Goal: Task Accomplishment & Management: Manage account settings

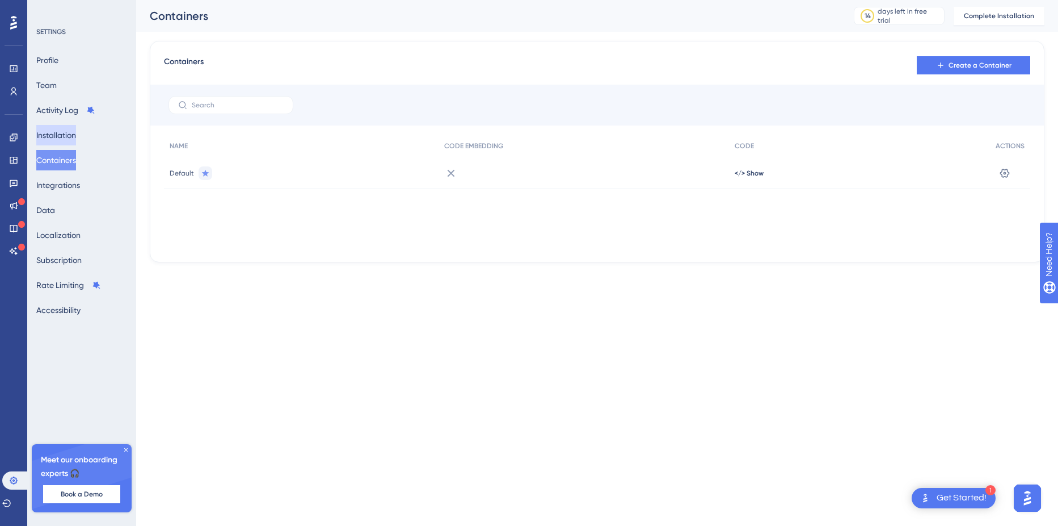
click at [70, 132] on button "Installation" at bounding box center [56, 135] width 40 height 20
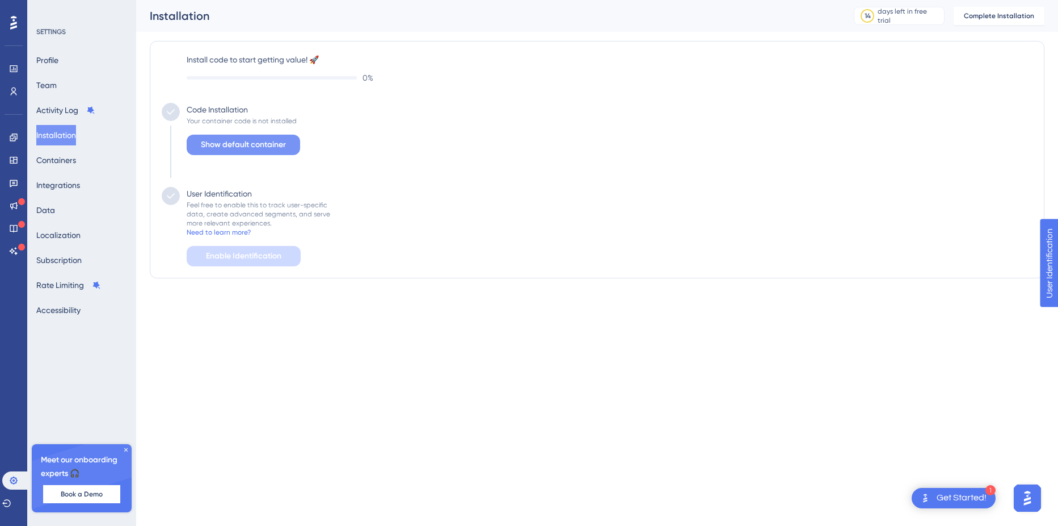
click at [225, 148] on span "Show default container" at bounding box center [243, 145] width 85 height 14
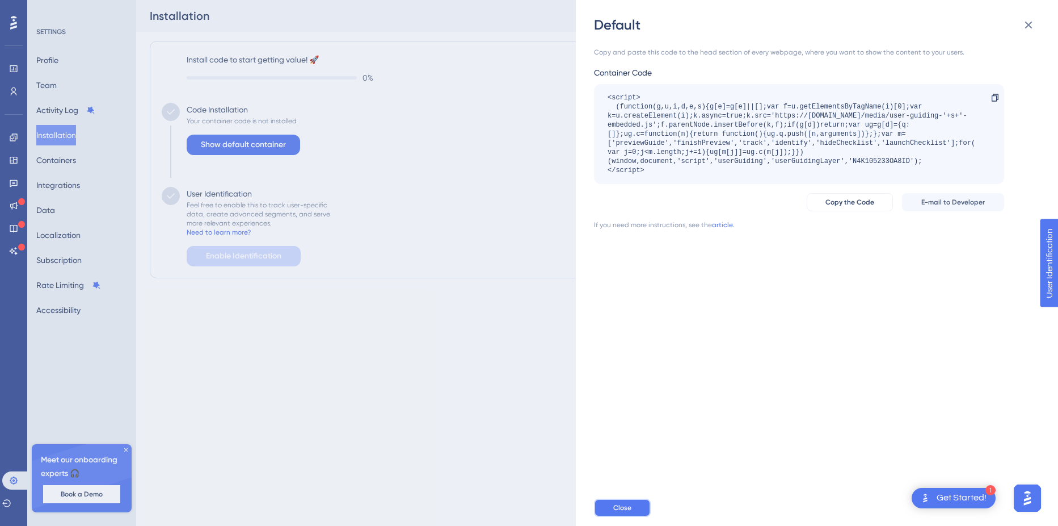
click at [631, 508] on button "Close" at bounding box center [622, 507] width 57 height 18
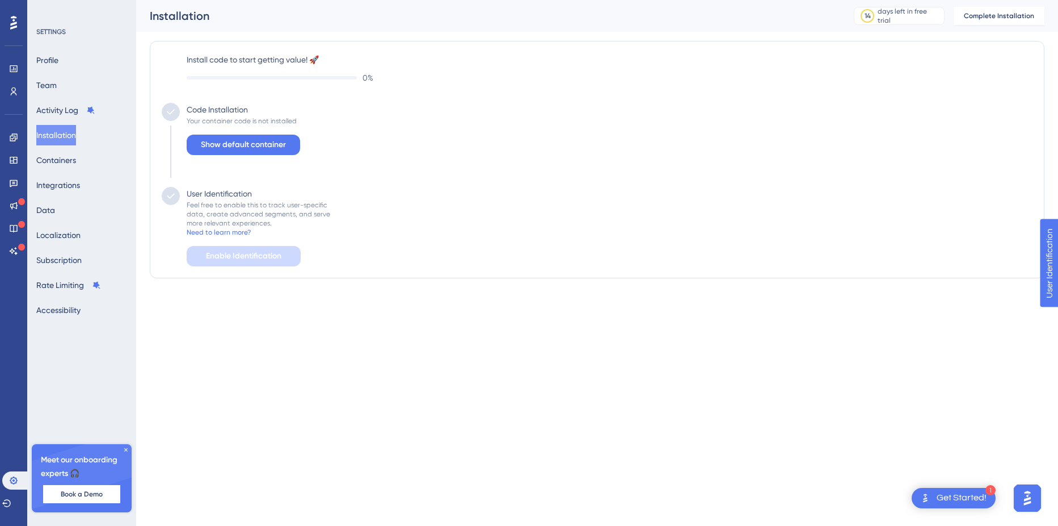
click at [211, 195] on div "User Identification" at bounding box center [219, 194] width 65 height 14
click at [59, 162] on button "Containers" at bounding box center [56, 160] width 40 height 20
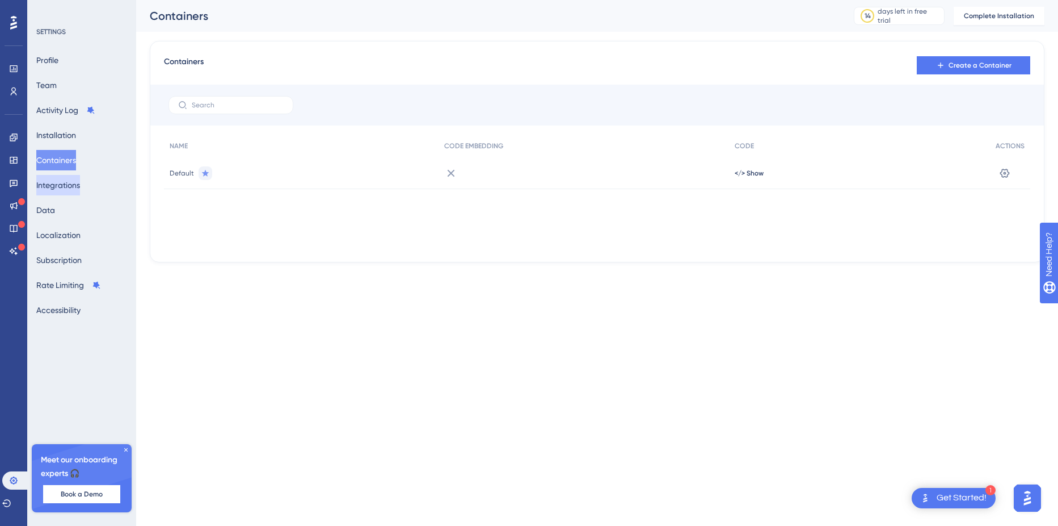
click at [70, 184] on button "Integrations" at bounding box center [58, 185] width 44 height 20
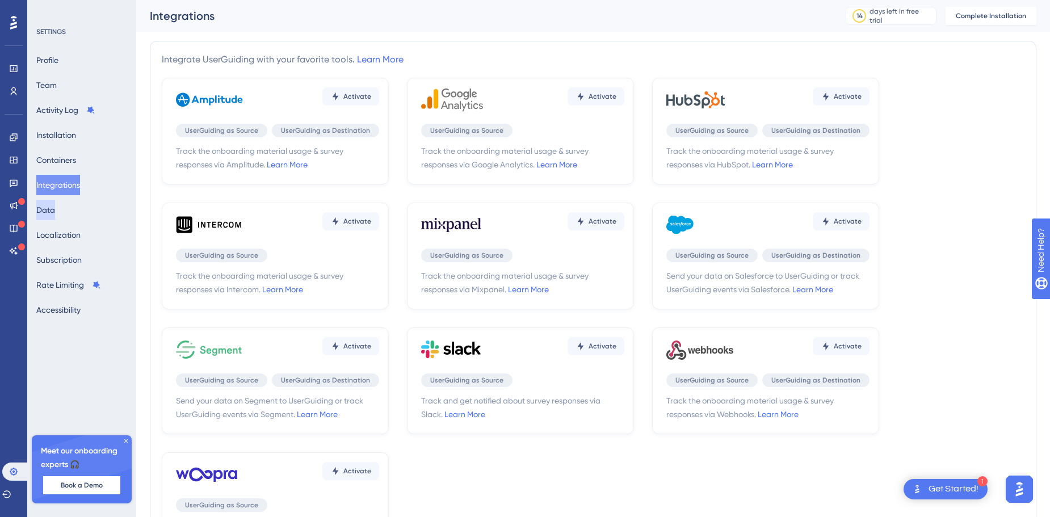
click at [55, 205] on button "Data" at bounding box center [45, 210] width 19 height 20
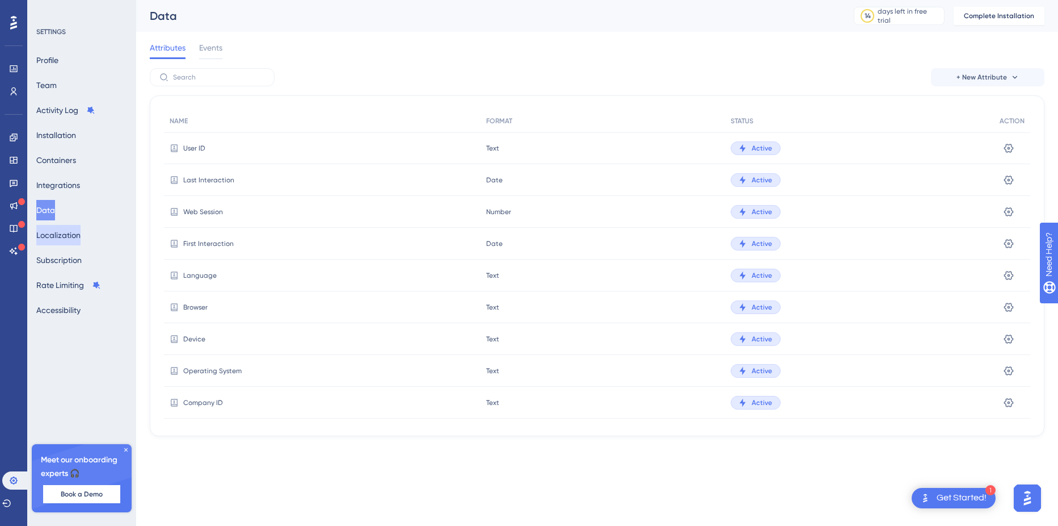
click at [62, 244] on button "Localization" at bounding box center [58, 235] width 44 height 20
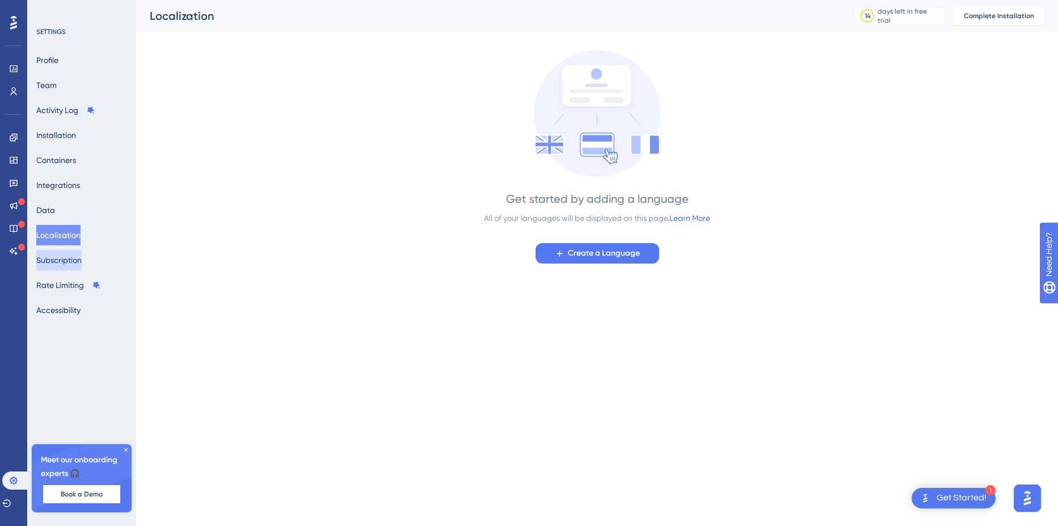
click at [63, 267] on button "Subscription" at bounding box center [58, 260] width 45 height 20
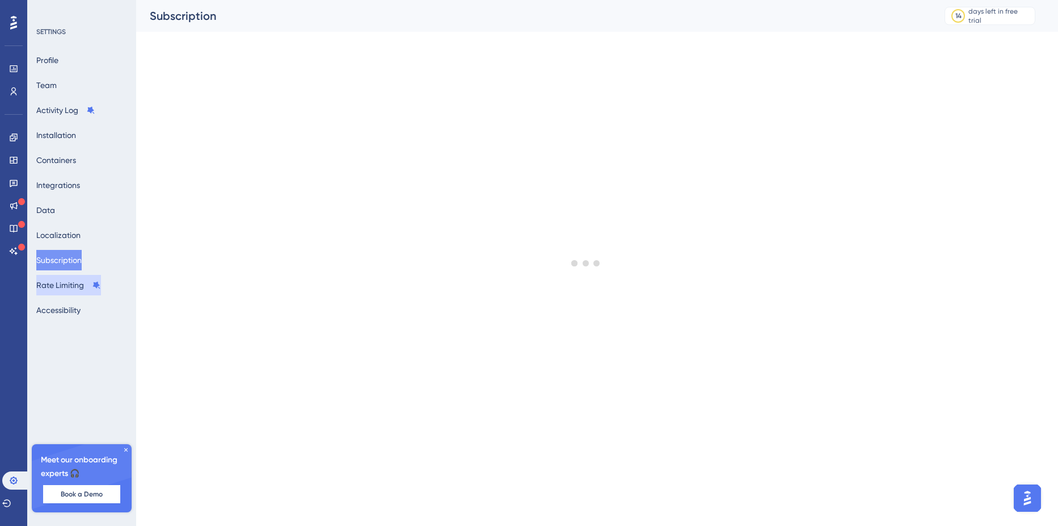
click at [64, 291] on button "Rate Limiting" at bounding box center [68, 285] width 65 height 20
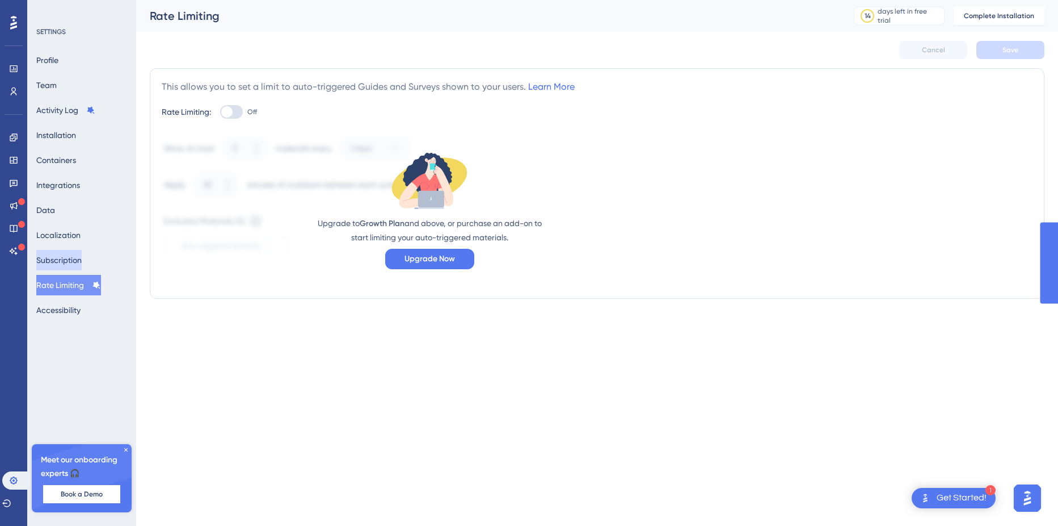
click at [64, 252] on button "Subscription" at bounding box center [58, 260] width 45 height 20
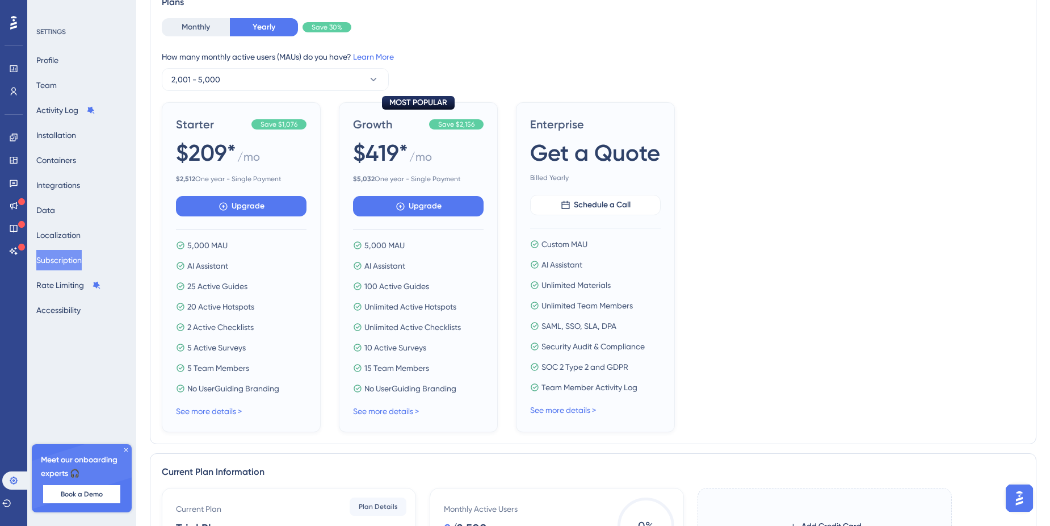
scroll to position [114, 0]
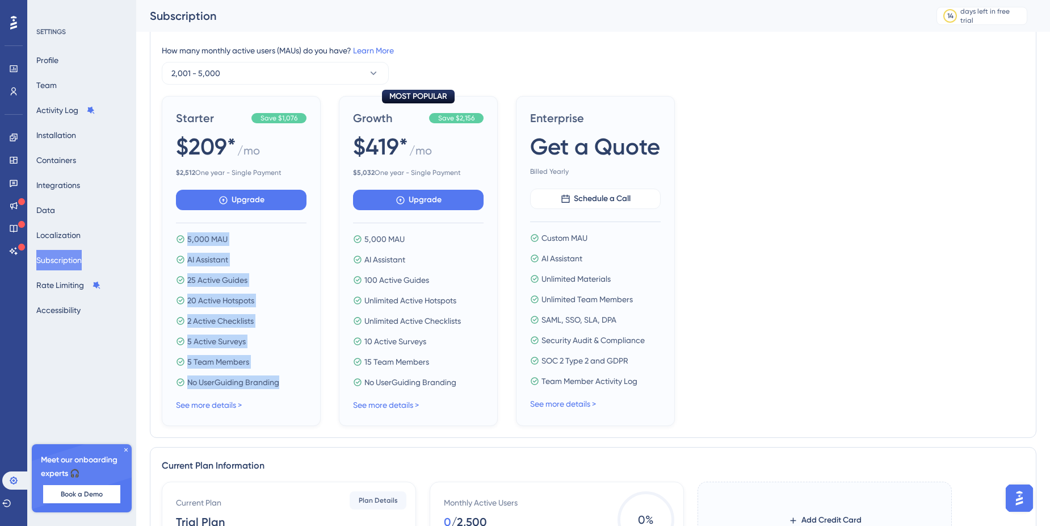
drag, startPoint x: 184, startPoint y: 234, endPoint x: 294, endPoint y: 385, distance: 186.8
click at [294, 385] on div "5,000 MAU AI Assistant 25 Active Guides 20 Active Hotspots 2 Active Checklists …" at bounding box center [241, 310] width 131 height 157
drag, startPoint x: 294, startPoint y: 385, endPoint x: 179, endPoint y: 367, distance: 116.0
click at [179, 367] on div "5 Team Members" at bounding box center [241, 362] width 131 height 14
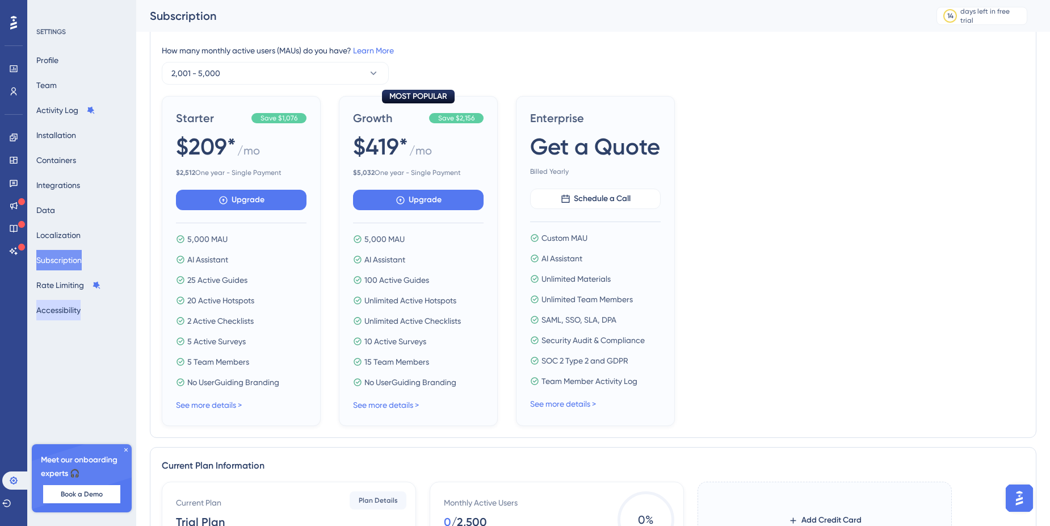
click at [66, 310] on button "Accessibility" at bounding box center [58, 310] width 44 height 20
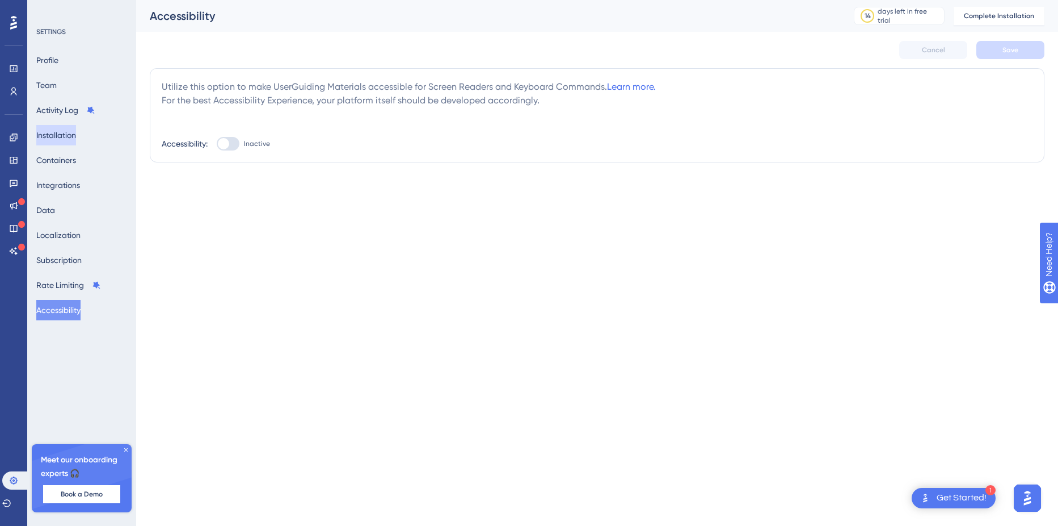
click at [76, 132] on button "Installation" at bounding box center [56, 135] width 40 height 20
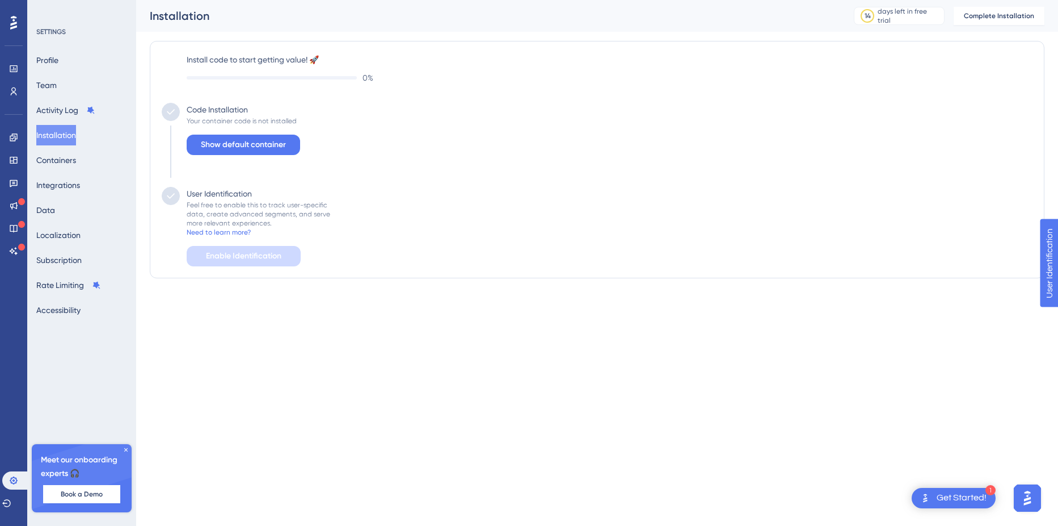
click at [229, 122] on div "Your container code is not installed" at bounding box center [242, 120] width 110 height 9
drag, startPoint x: 229, startPoint y: 122, endPoint x: 205, endPoint y: 124, distance: 23.9
click at [205, 124] on div "Your container code is not installed" at bounding box center [242, 120] width 110 height 9
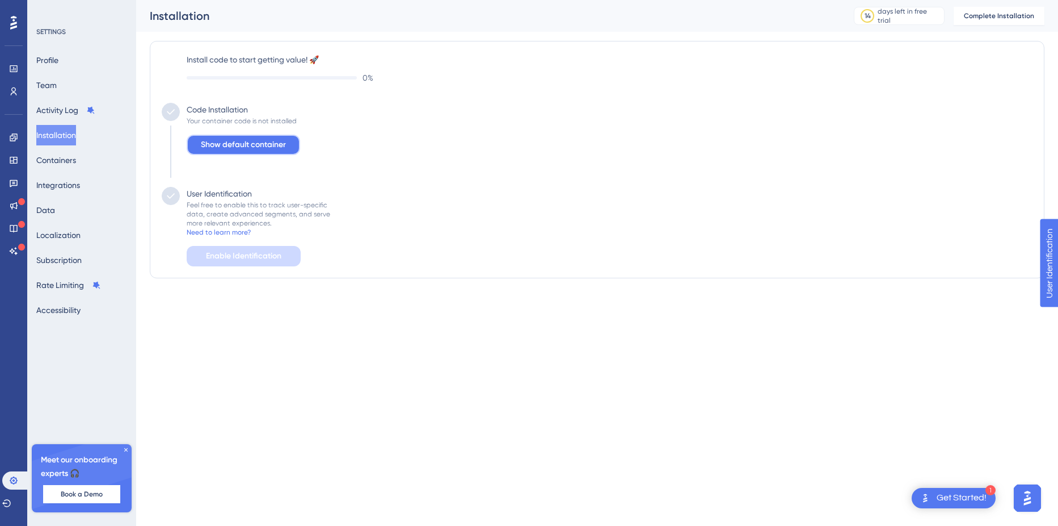
click at [217, 148] on span "Show default container" at bounding box center [243, 145] width 85 height 14
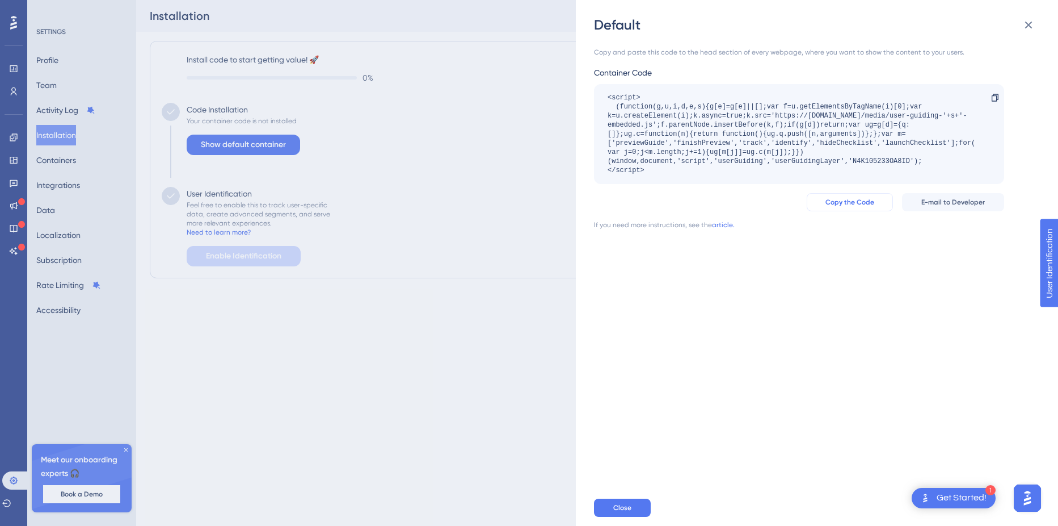
click at [872, 207] on button "Copy the Code" at bounding box center [850, 202] width 86 height 18
drag, startPoint x: 690, startPoint y: 50, endPoint x: 924, endPoint y: 53, distance: 235.0
click at [924, 53] on div "Copy and paste this code to the head section of every webpage, where you want t…" at bounding box center [799, 52] width 410 height 9
click at [752, 81] on div "Container Code <script> (function(g,u,i,d,e,s){g[e]=g[e]||[];var f=u.getElement…" at bounding box center [799, 125] width 410 height 118
click at [724, 221] on link "article." at bounding box center [723, 224] width 23 height 9
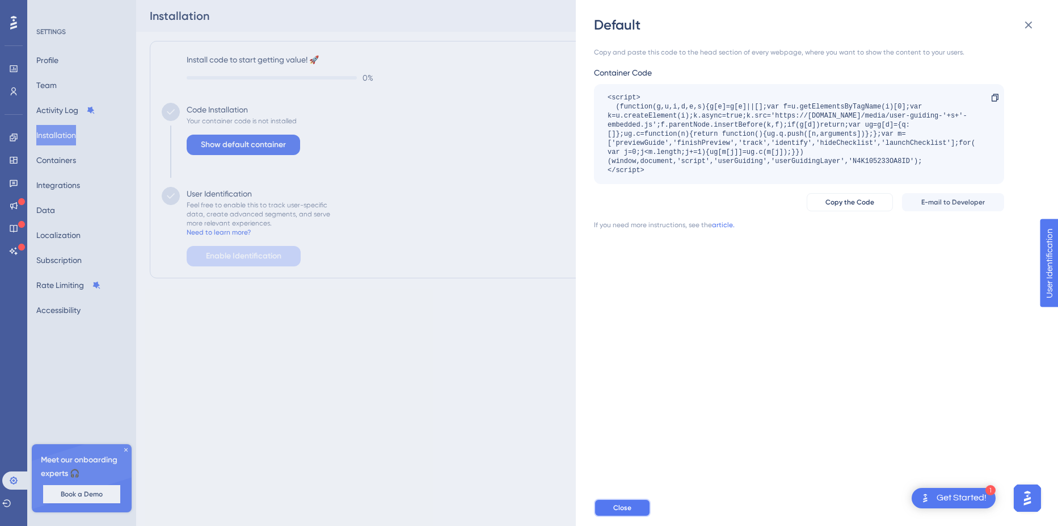
click at [619, 508] on span "Close" at bounding box center [622, 507] width 18 height 9
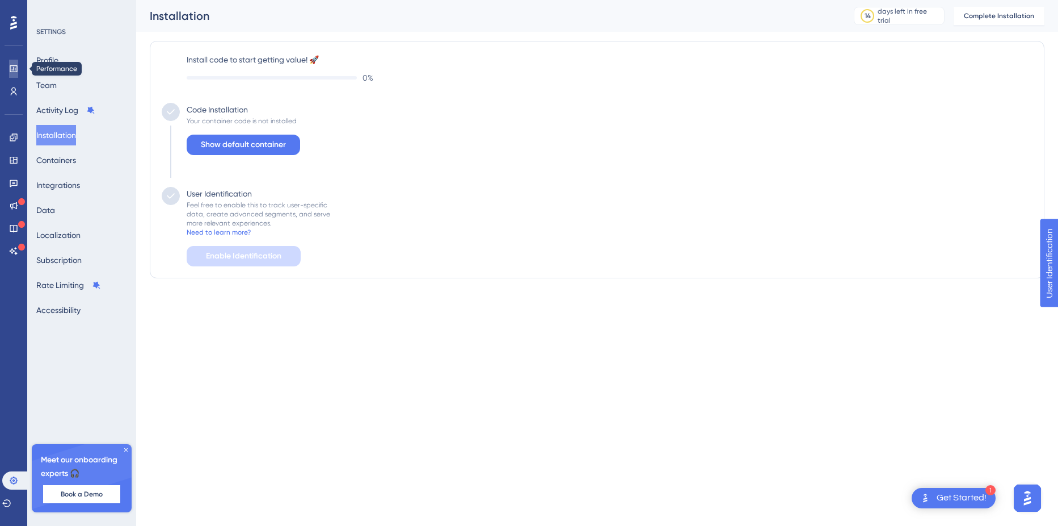
click at [11, 72] on icon at bounding box center [13, 68] width 7 height 7
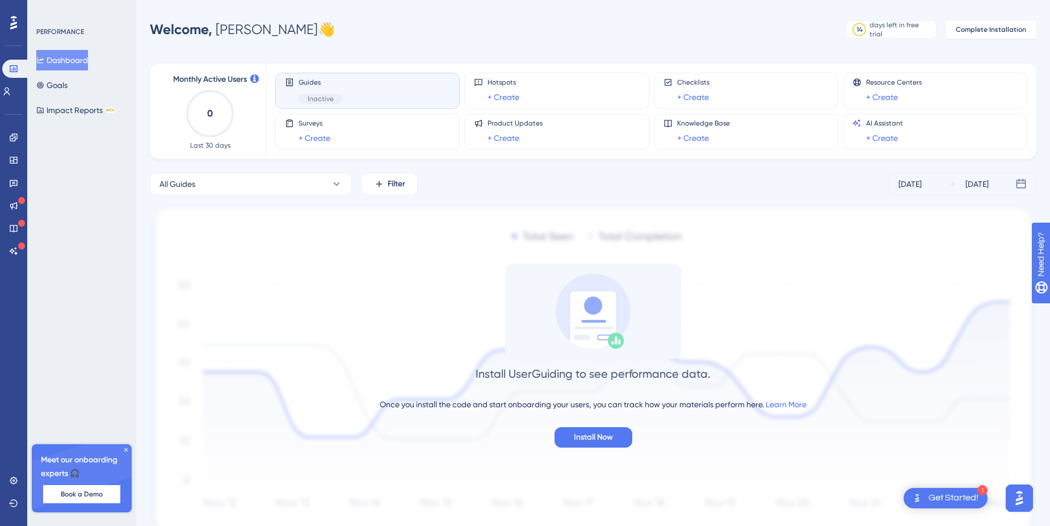
click at [336, 95] on div "Inactive" at bounding box center [321, 99] width 44 height 10
click at [275, 187] on button "All Guides" at bounding box center [251, 184] width 202 height 23
click at [223, 279] on span "Orchestra Onboarding" at bounding box center [207, 276] width 83 height 14
click at [224, 183] on span "Orchestra Onboarding" at bounding box center [200, 184] width 83 height 14
click at [171, 259] on span "All Guides" at bounding box center [184, 253] width 36 height 14
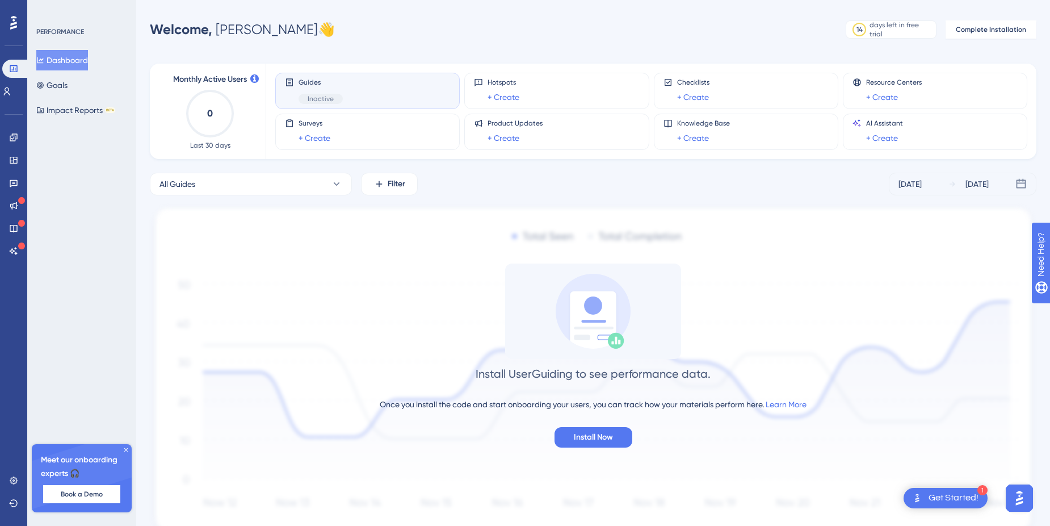
click at [324, 94] on span "Inactive" at bounding box center [321, 98] width 26 height 9
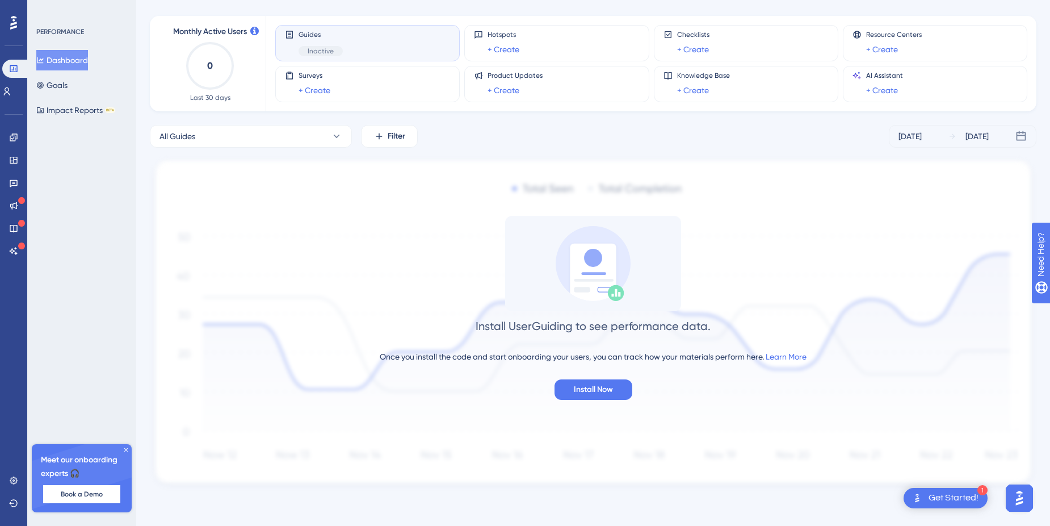
scroll to position [48, 0]
click at [949, 500] on div "Get Started!" at bounding box center [953, 497] width 50 height 12
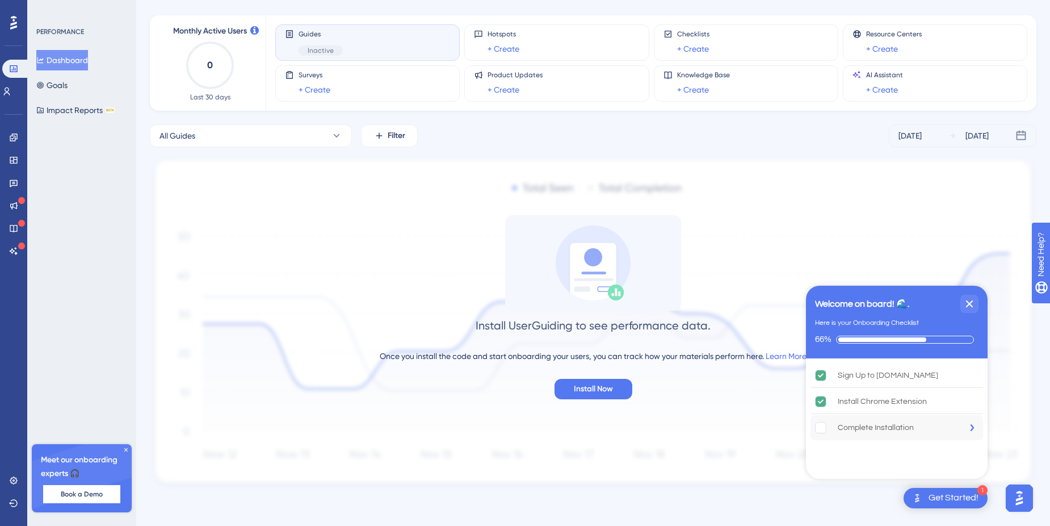
click at [822, 425] on rect "Complete Installation is incomplete." at bounding box center [821, 427] width 11 height 11
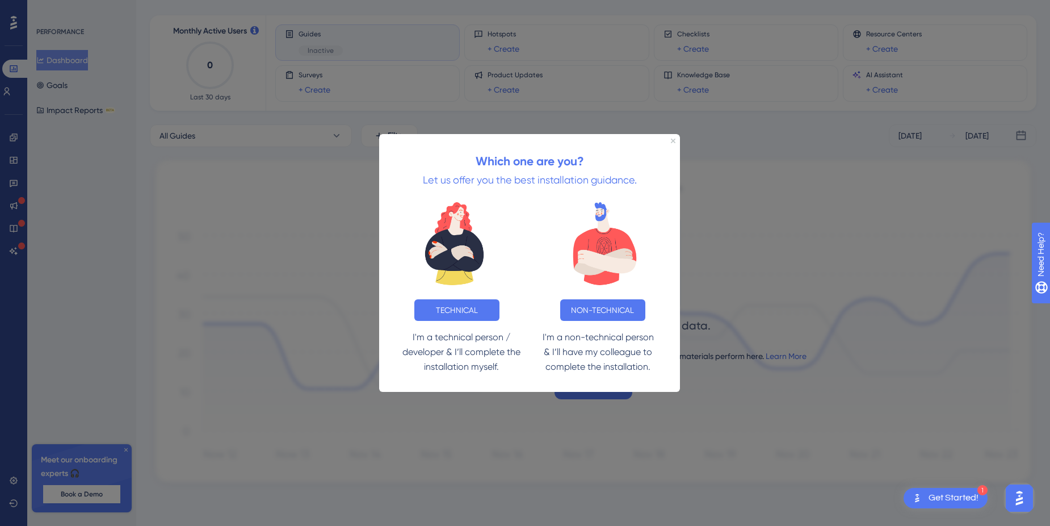
scroll to position [0, 0]
click at [465, 306] on button "TECHNICAL" at bounding box center [456, 310] width 85 height 22
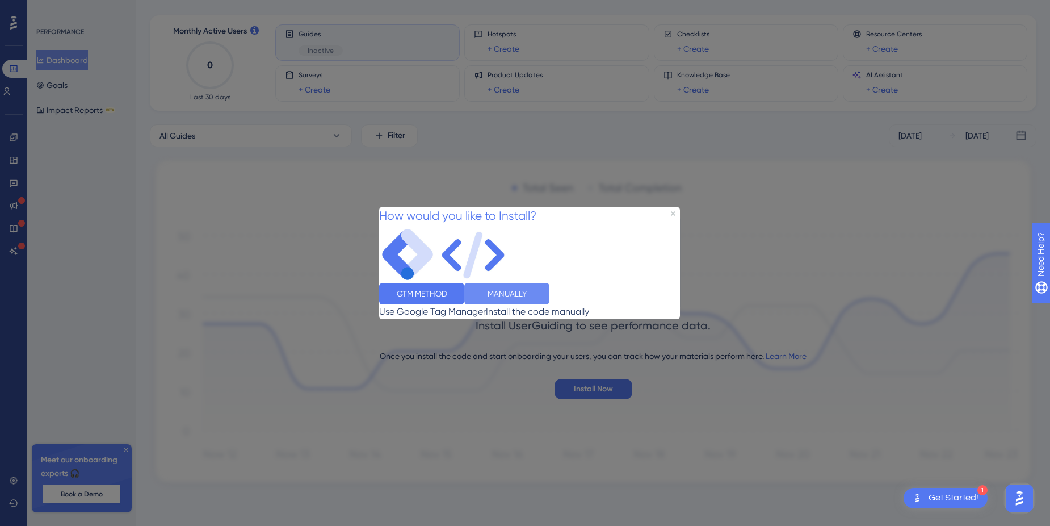
click at [549, 303] on button "MANUALLY" at bounding box center [506, 294] width 85 height 22
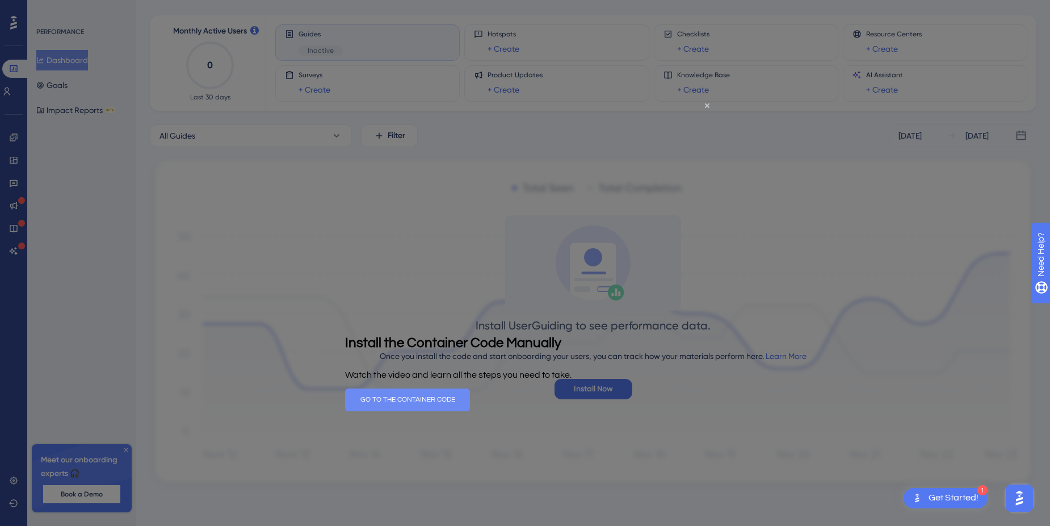
click at [469, 406] on button "GO TO THE CONTAINER CODE" at bounding box center [406, 399] width 125 height 23
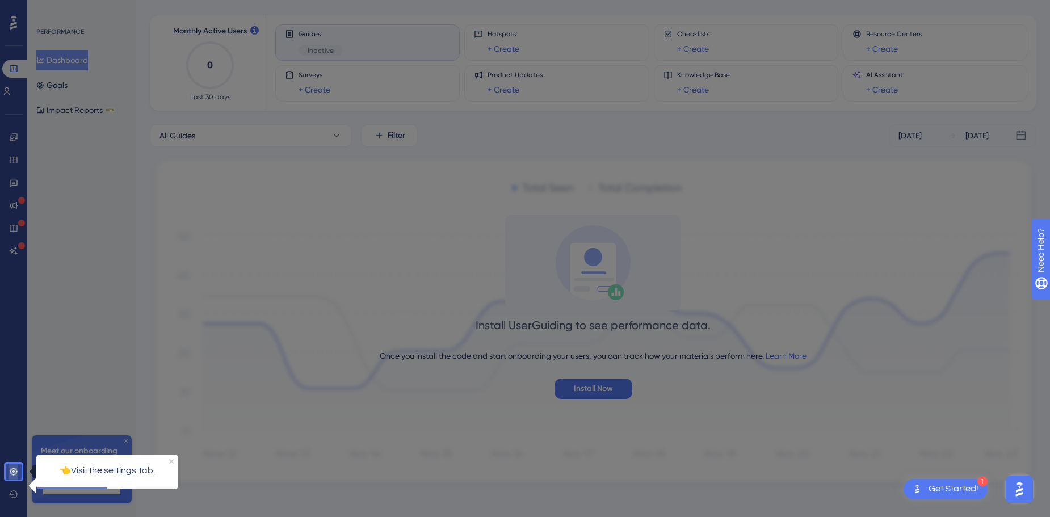
click at [10, 467] on link at bounding box center [13, 472] width 9 height 18
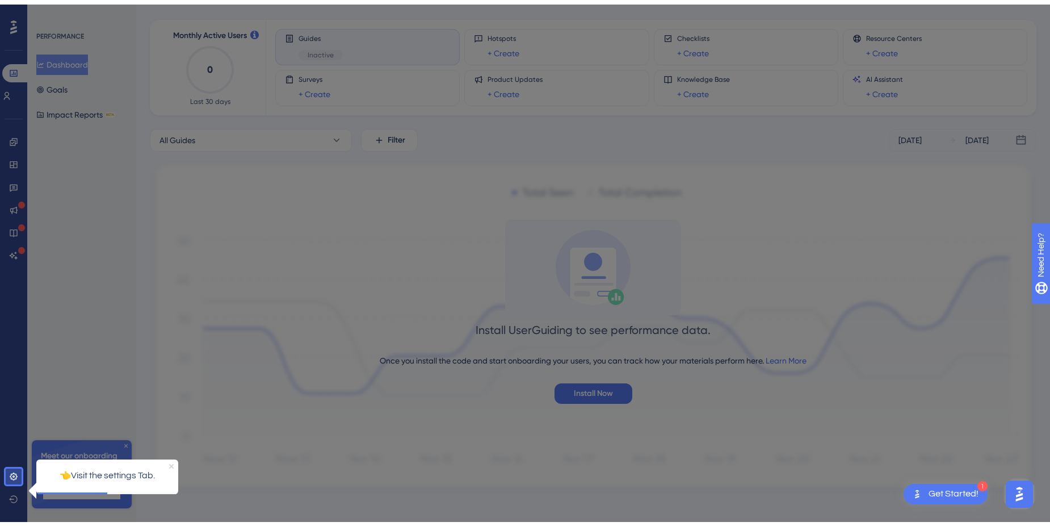
click at [171, 465] on icon "Close Preview" at bounding box center [171, 465] width 5 height 5
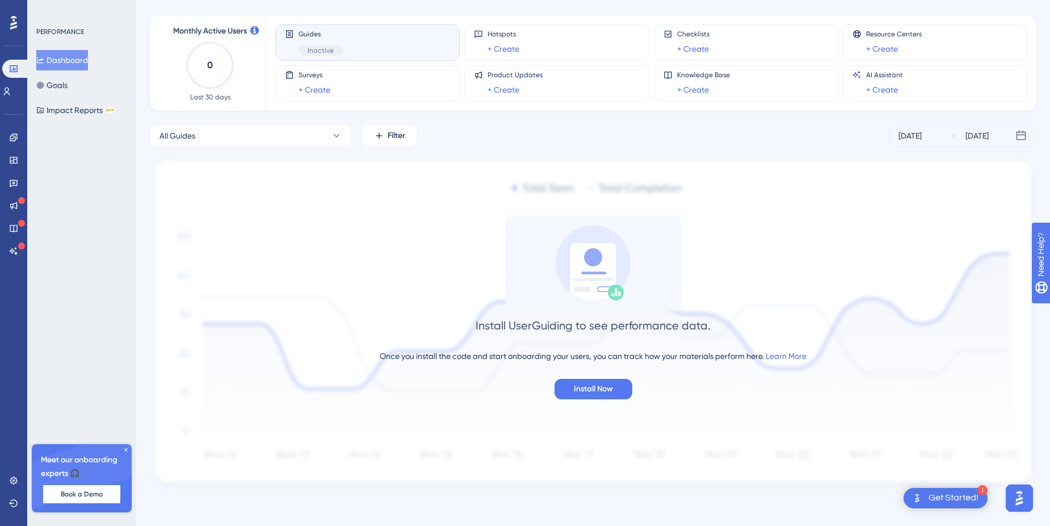
click at [125, 448] on icon at bounding box center [125, 449] width 3 height 3
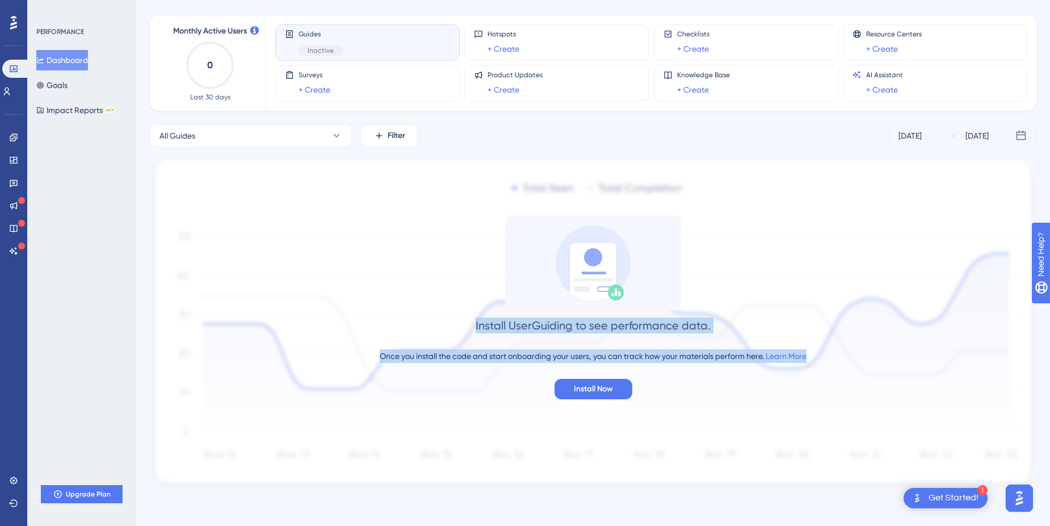
drag, startPoint x: 469, startPoint y: 329, endPoint x: 856, endPoint y: 358, distance: 388.7
click at [856, 358] on div "Install UserGuiding to see performance data. Once you install the code and star…" at bounding box center [593, 307] width 886 height 184
drag, startPoint x: 856, startPoint y: 358, endPoint x: 632, endPoint y: 358, distance: 224.2
click at [632, 358] on div "Once you install the code and start onboarding your users, you can track how yo…" at bounding box center [593, 356] width 427 height 14
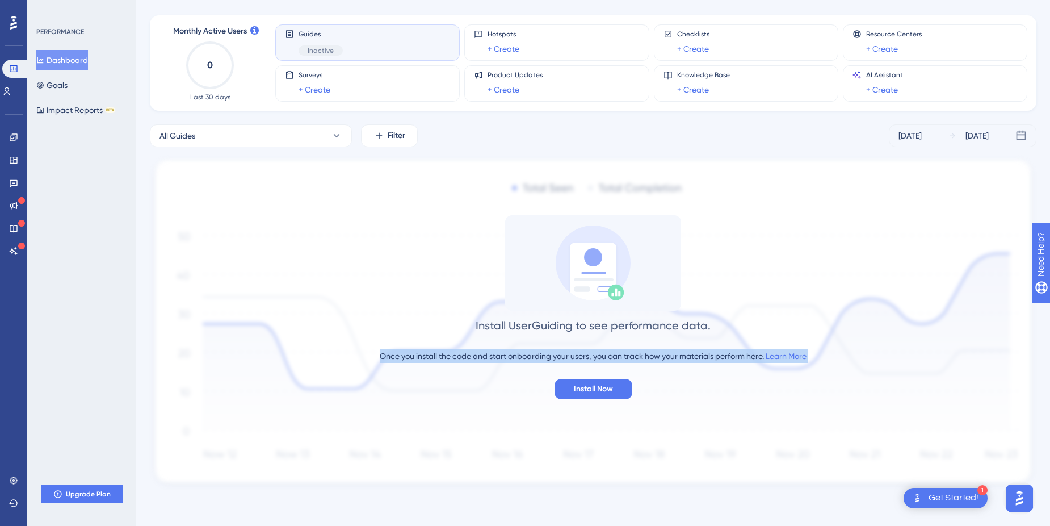
click at [632, 358] on div "Once you install the code and start onboarding your users, you can track how yo…" at bounding box center [593, 356] width 427 height 14
drag, startPoint x: 460, startPoint y: 324, endPoint x: 848, endPoint y: 342, distance: 388.6
click at [848, 342] on div "Install UserGuiding to see performance data. Once you install the code and star…" at bounding box center [593, 307] width 886 height 184
copy div "Install UserGuiding to see performance data. Once you install the code and star…"
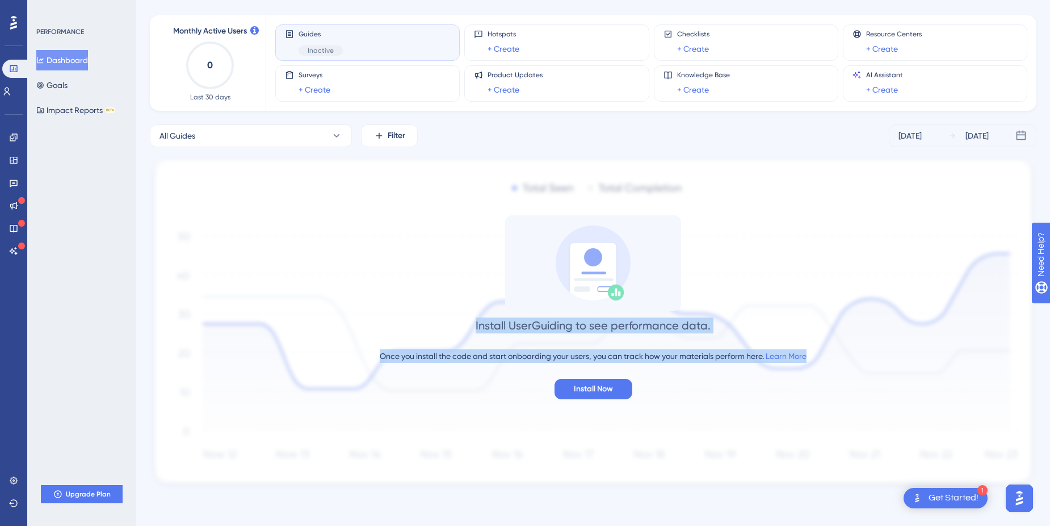
click at [713, 333] on div "Install UserGuiding to see performance data. Once you install the code and star…" at bounding box center [593, 307] width 886 height 184
drag, startPoint x: 471, startPoint y: 328, endPoint x: 829, endPoint y: 358, distance: 358.8
click at [829, 358] on div "Install UserGuiding to see performance data. Once you install the code and star…" at bounding box center [593, 307] width 886 height 184
click at [10, 90] on icon at bounding box center [7, 91] width 6 height 8
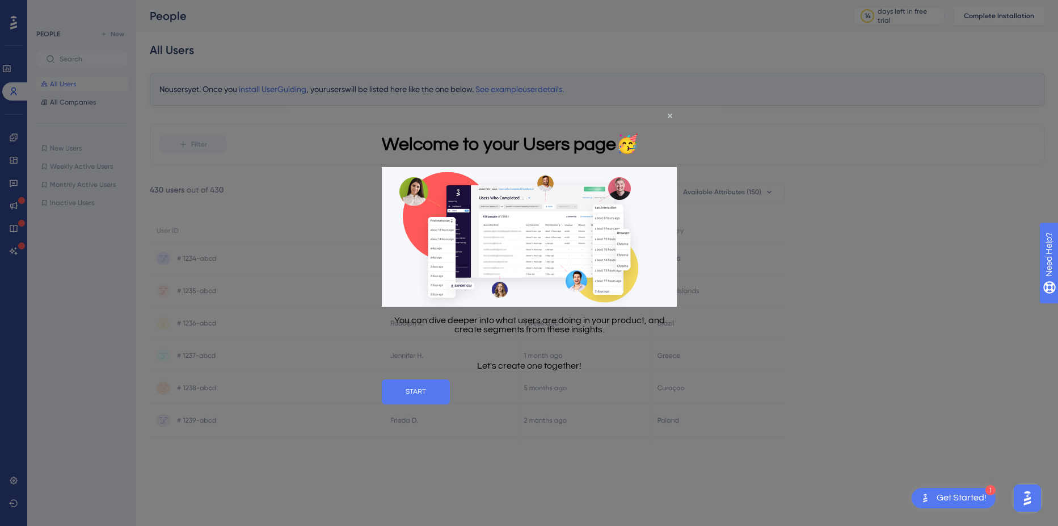
click at [367, 431] on div at bounding box center [529, 263] width 1058 height 526
